Goal: Information Seeking & Learning: Learn about a topic

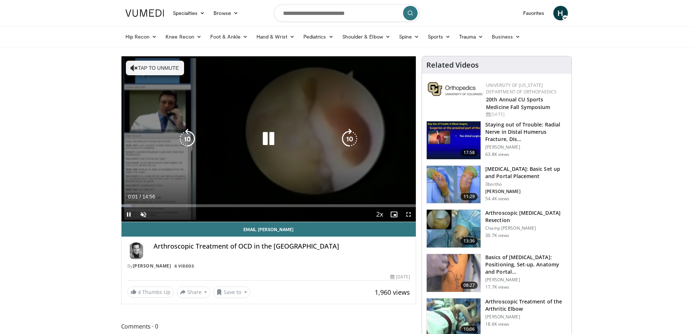
click at [234, 171] on div "10 seconds Tap to unmute" at bounding box center [268, 138] width 295 height 165
click at [272, 183] on div "10 seconds Tap to unmute" at bounding box center [268, 138] width 295 height 165
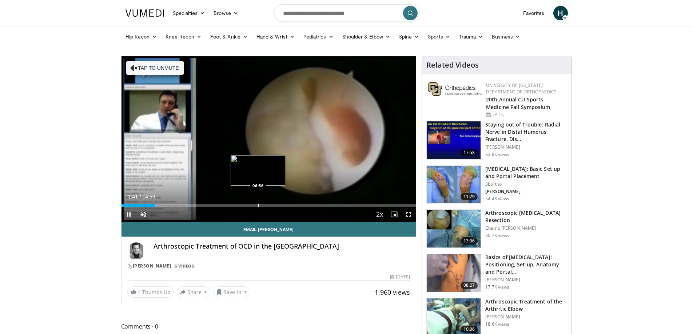
click at [258, 204] on div "Progress Bar" at bounding box center [258, 205] width 1 height 3
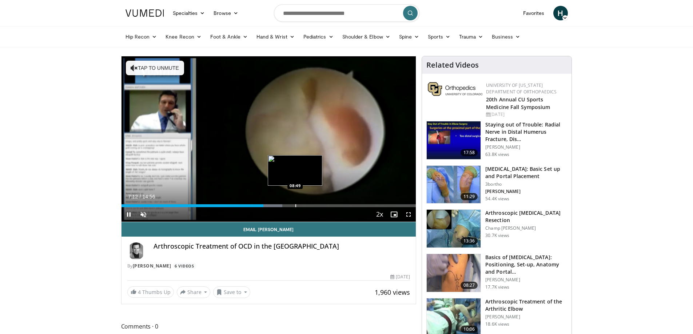
click at [295, 204] on div "Progress Bar" at bounding box center [295, 205] width 1 height 3
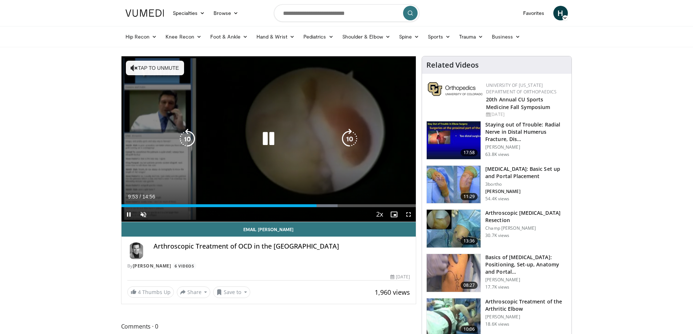
click at [271, 139] on icon "Video Player" at bounding box center [268, 139] width 20 height 20
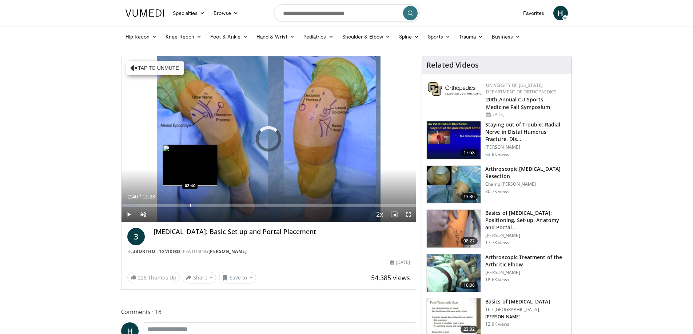
click at [190, 206] on div "Progress Bar" at bounding box center [190, 205] width 1 height 3
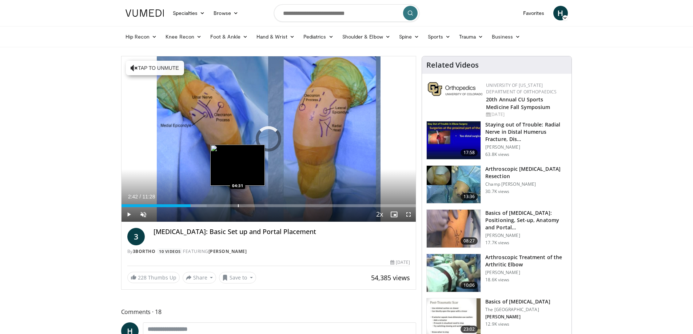
click at [238, 206] on div "Progress Bar" at bounding box center [238, 205] width 1 height 3
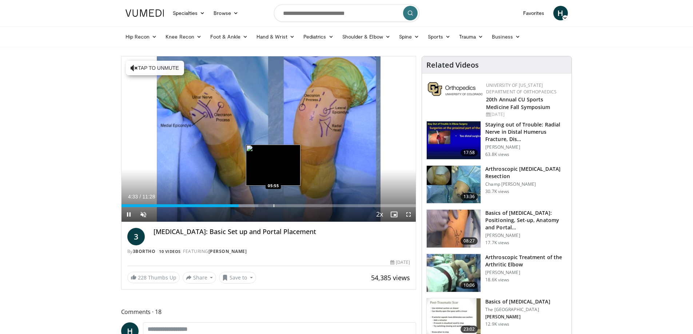
click at [274, 204] on div "Progress Bar" at bounding box center [274, 205] width 1 height 3
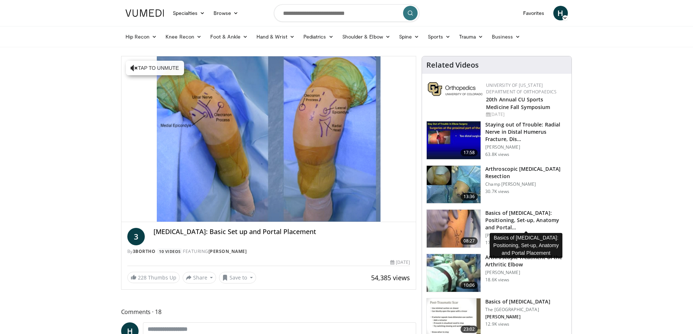
click at [509, 220] on h3 "Basics of [MEDICAL_DATA]: Positioning, Set-up, Anatomy and Portal…" at bounding box center [526, 220] width 82 height 22
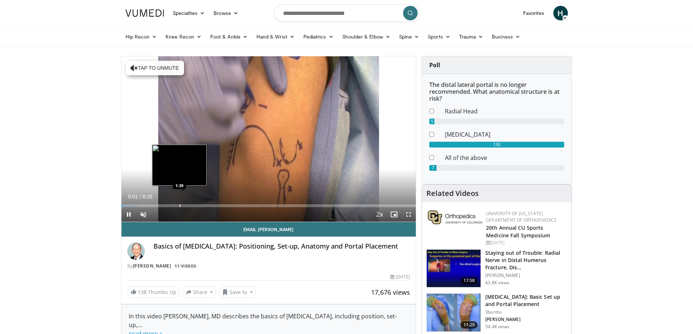
click at [179, 204] on div "Loaded : 5.93% 0:01 1:39" at bounding box center [268, 203] width 295 height 7
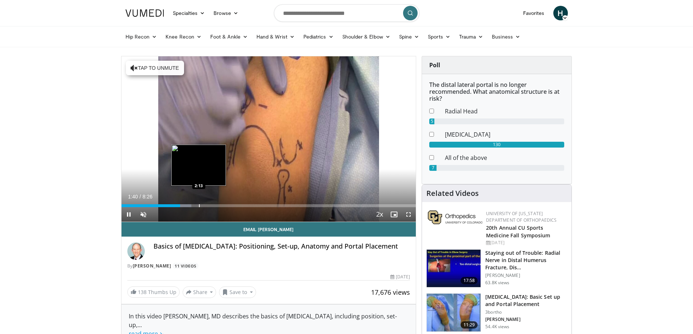
click at [199, 206] on div "Progress Bar" at bounding box center [199, 205] width 1 height 3
click at [218, 206] on div "Progress Bar" at bounding box center [218, 205] width 1 height 3
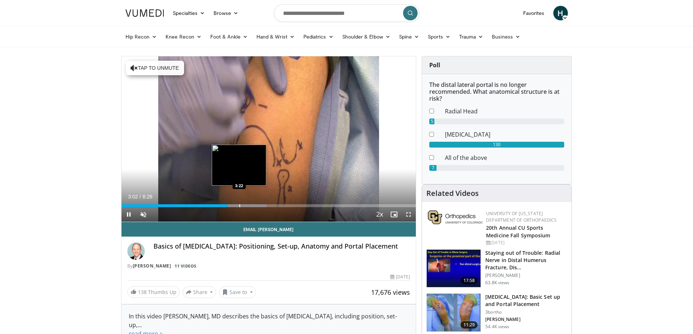
click at [239, 205] on div "Progress Bar" at bounding box center [239, 205] width 1 height 3
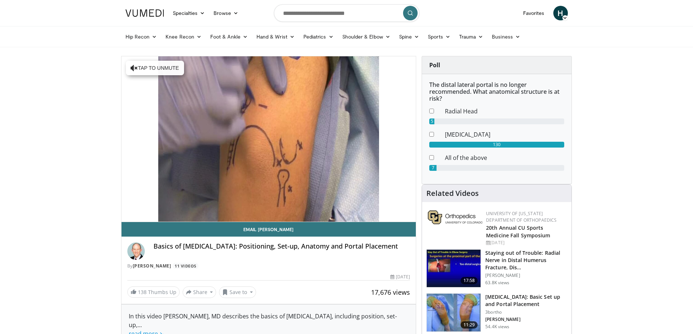
click at [142, 212] on div "10 seconds Tap to unmute" at bounding box center [268, 138] width 295 height 165
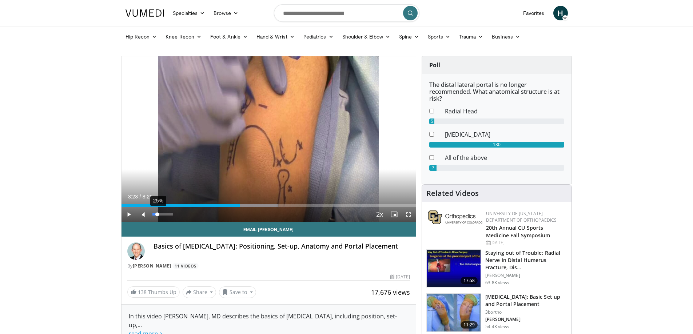
click at [157, 213] on div "25%" at bounding box center [162, 214] width 21 height 3
drag, startPoint x: 170, startPoint y: 212, endPoint x: 177, endPoint y: 212, distance: 6.9
click at [177, 212] on div "Mute 86%" at bounding box center [161, 214] width 51 height 15
click at [131, 212] on span "Video Player" at bounding box center [128, 214] width 15 height 15
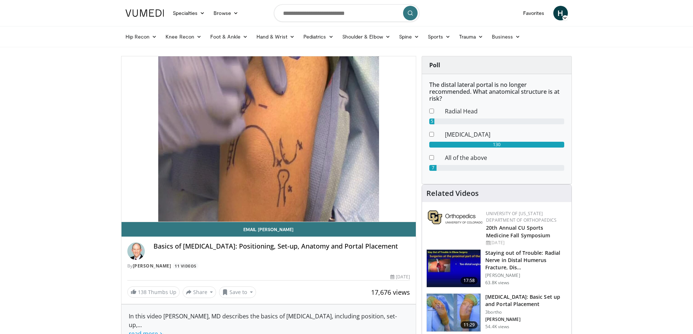
click at [572, 38] on div "Hip Recon Hip Arthroplasty Revision Hip Arthroplasty Hip Preservation Knee Reco…" at bounding box center [346, 37] width 451 height 20
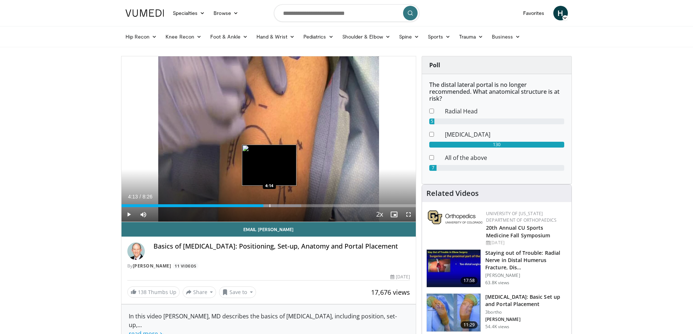
click at [270, 205] on div "Progress Bar" at bounding box center [270, 205] width 1 height 3
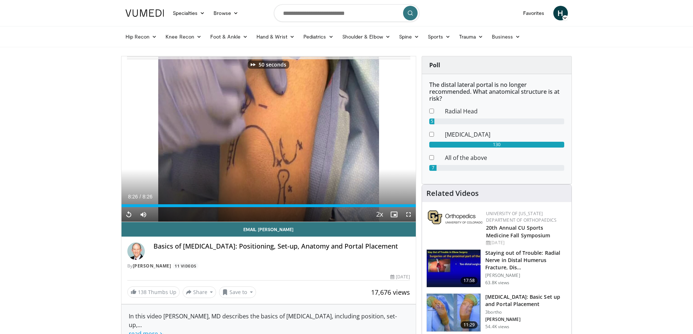
scroll to position [109, 0]
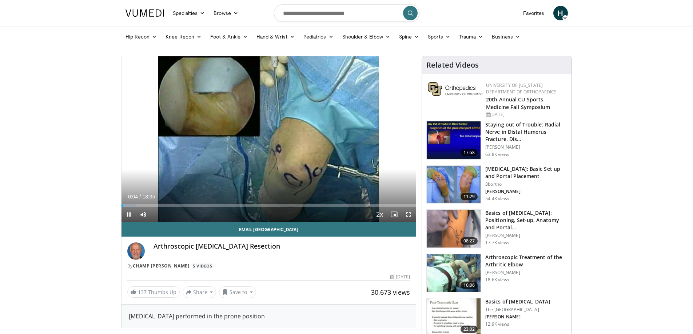
click at [533, 259] on h3 "Arthroscopic Treatment of the Arthritic Elbow" at bounding box center [526, 261] width 82 height 15
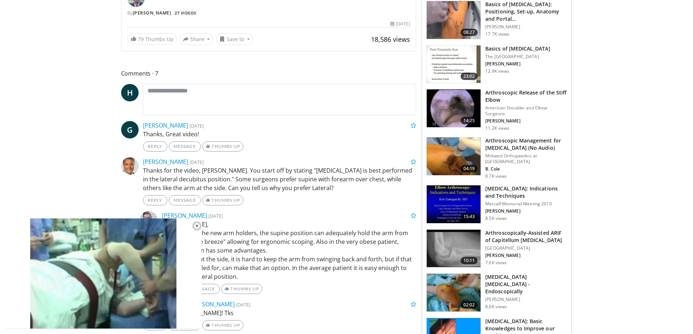
scroll to position [327, 0]
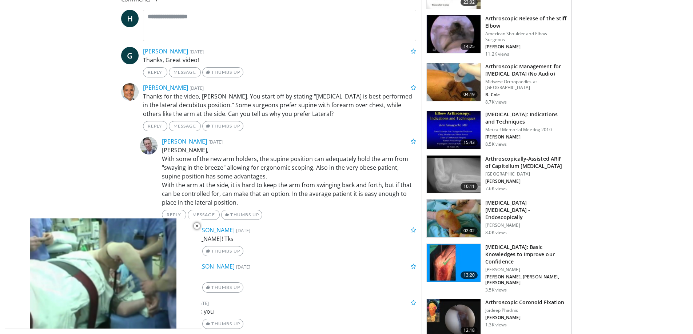
click at [464, 170] on img at bounding box center [454, 175] width 54 height 38
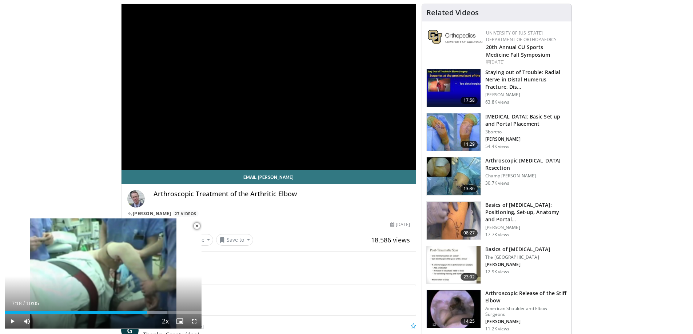
scroll to position [0, 0]
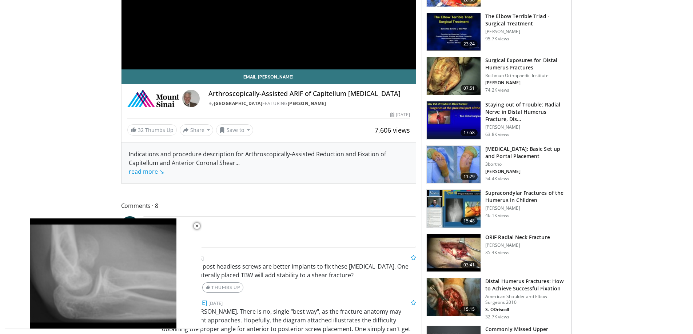
scroll to position [218, 0]
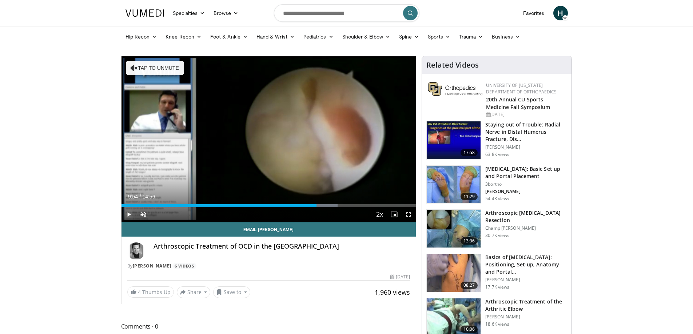
click at [129, 215] on span "Video Player" at bounding box center [128, 214] width 15 height 15
